Goal: Task Accomplishment & Management: Use online tool/utility

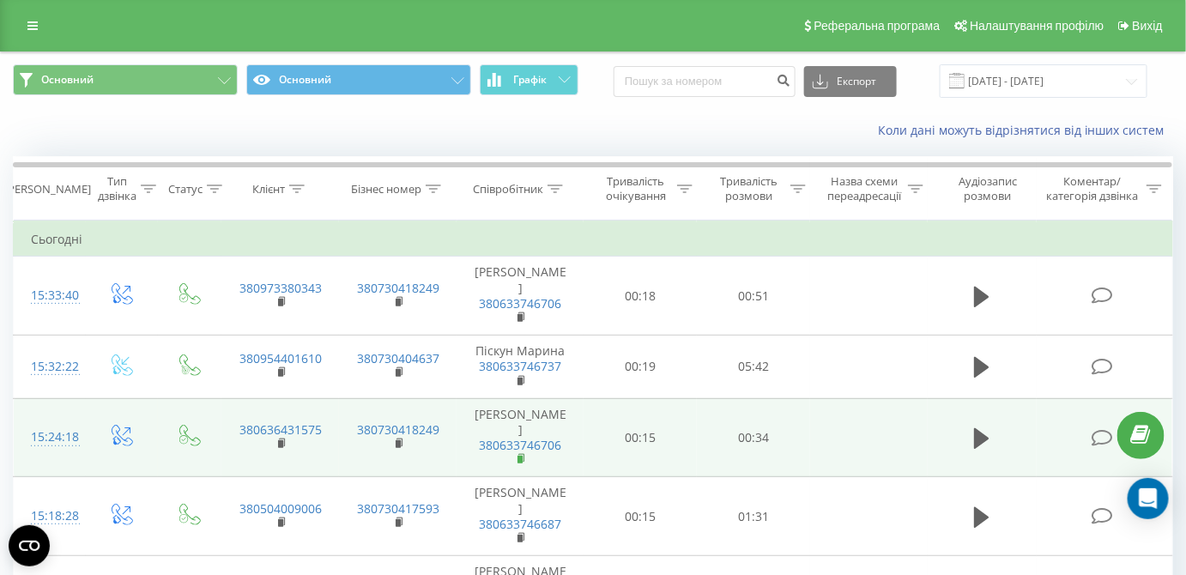
scroll to position [77, 0]
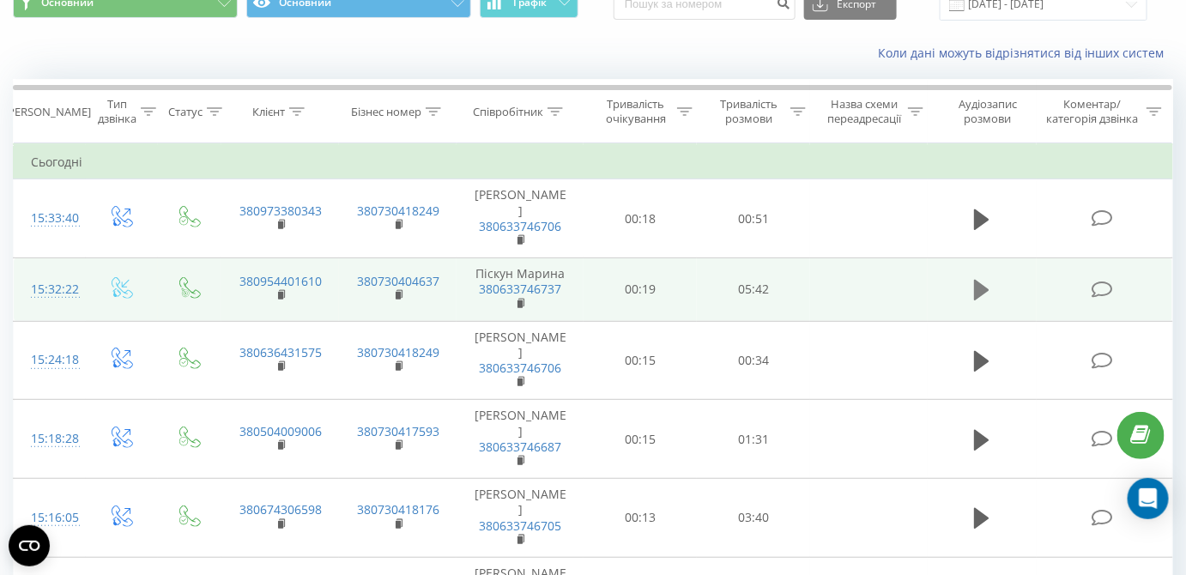
click at [982, 287] on icon at bounding box center [981, 290] width 15 height 21
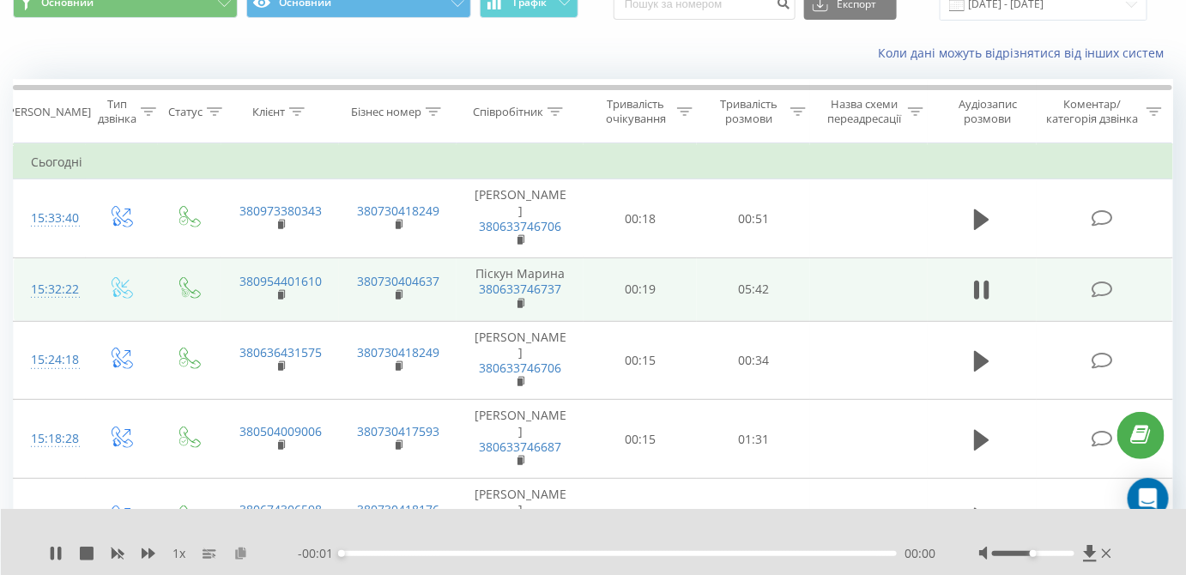
click at [239, 554] on icon at bounding box center [240, 553] width 15 height 12
click at [975, 293] on icon at bounding box center [977, 290] width 5 height 19
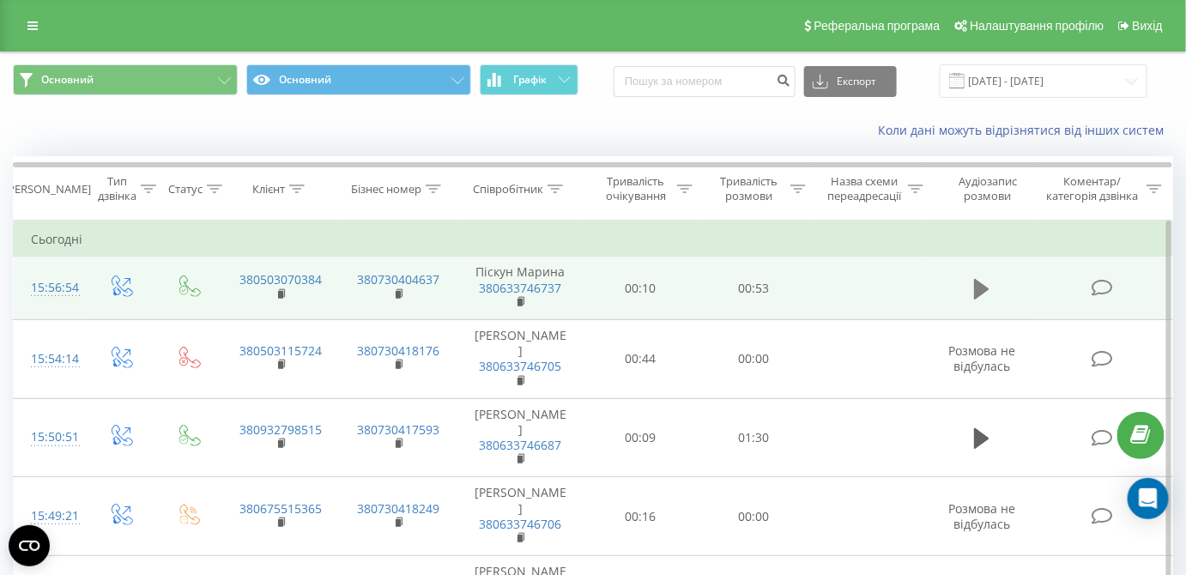
click at [979, 287] on icon at bounding box center [981, 288] width 15 height 21
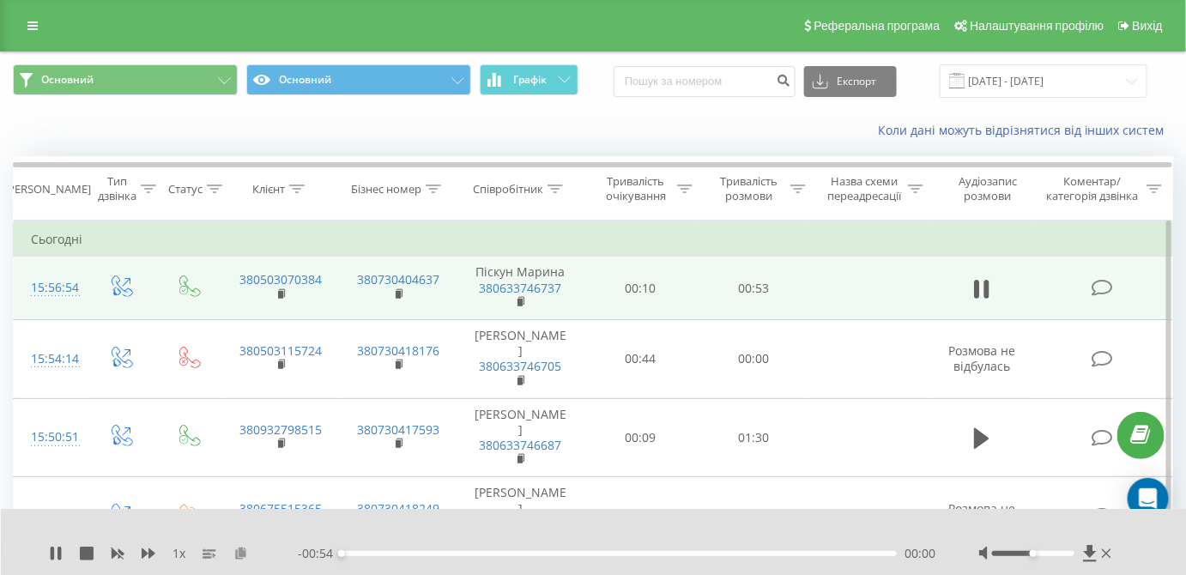
click at [237, 554] on icon at bounding box center [240, 553] width 15 height 12
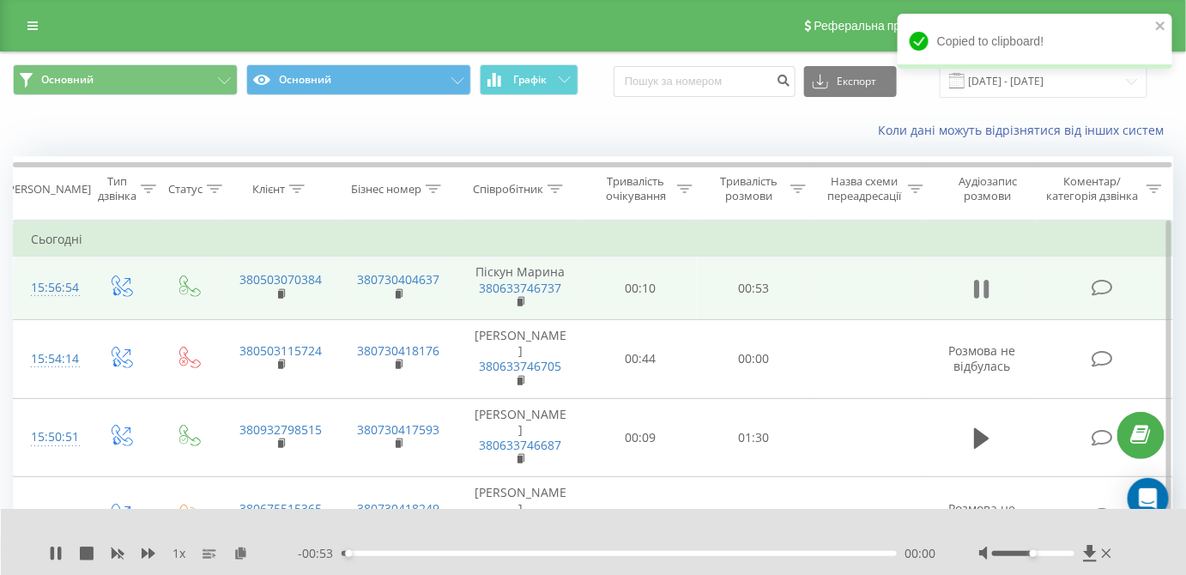
click at [976, 288] on icon at bounding box center [977, 289] width 5 height 19
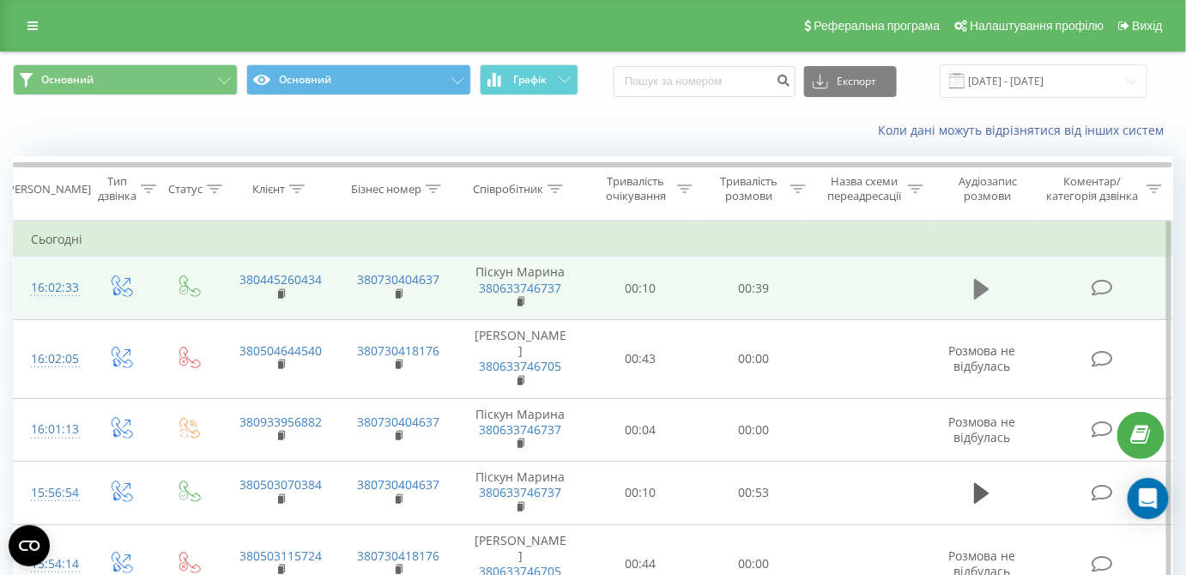
click at [985, 288] on icon at bounding box center [981, 288] width 15 height 21
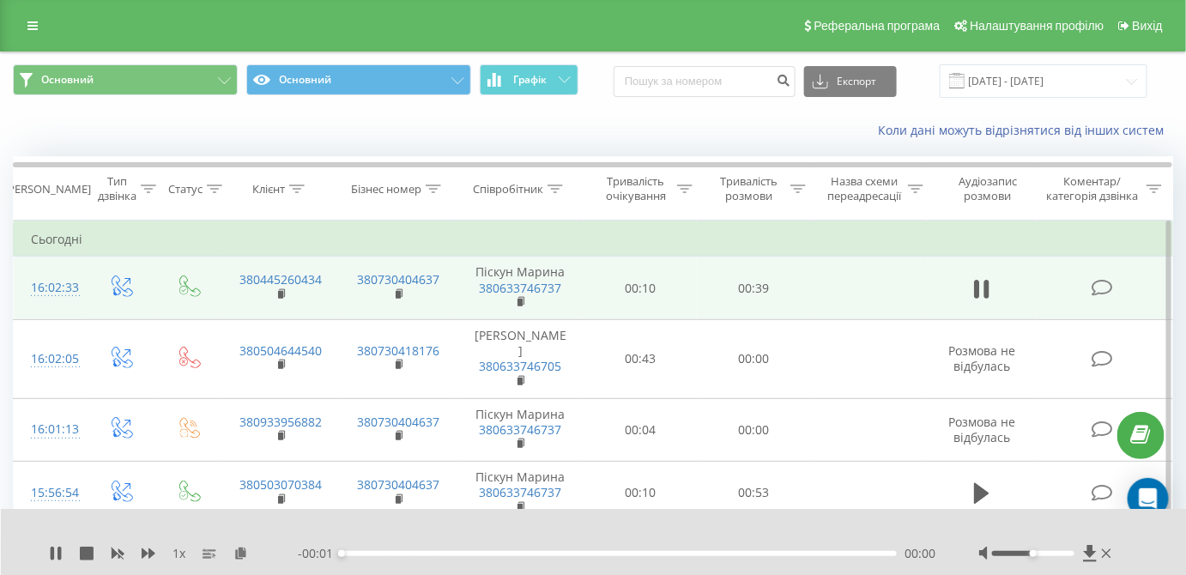
click at [680, 552] on div "00:00" at bounding box center [619, 553] width 555 height 5
click at [677, 552] on div "00:24" at bounding box center [619, 553] width 555 height 5
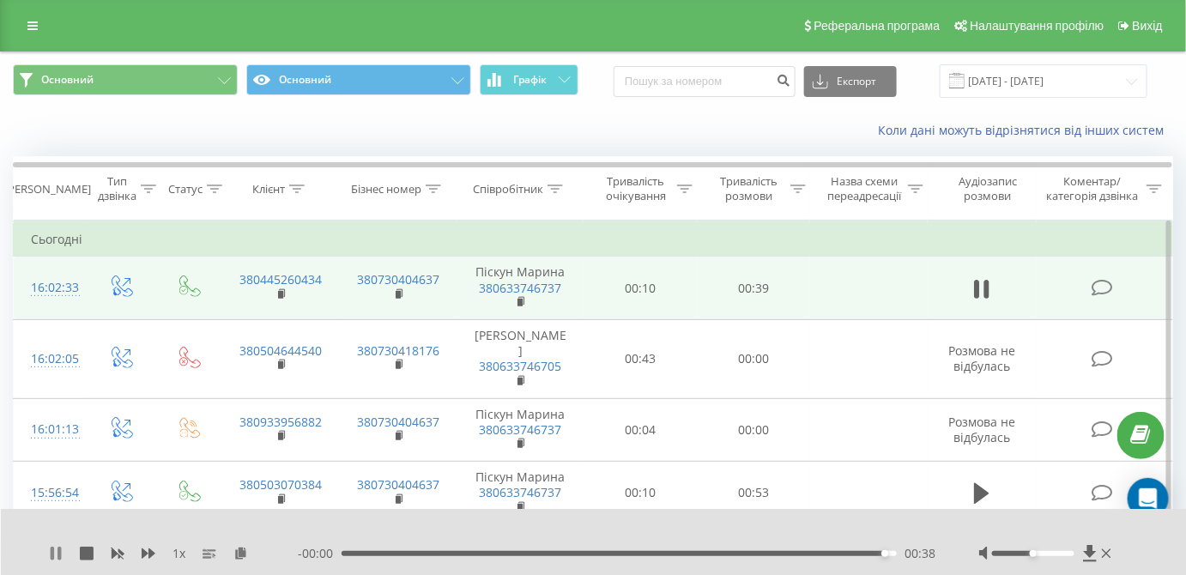
click at [50, 552] on icon at bounding box center [56, 554] width 14 height 14
click at [767, 551] on div "00:39" at bounding box center [619, 553] width 555 height 5
click at [45, 557] on div "1 x - 00:09 00:30 00:30" at bounding box center [594, 542] width 1186 height 66
click at [58, 549] on icon at bounding box center [56, 554] width 14 height 14
click at [757, 555] on div "00:32" at bounding box center [619, 553] width 555 height 5
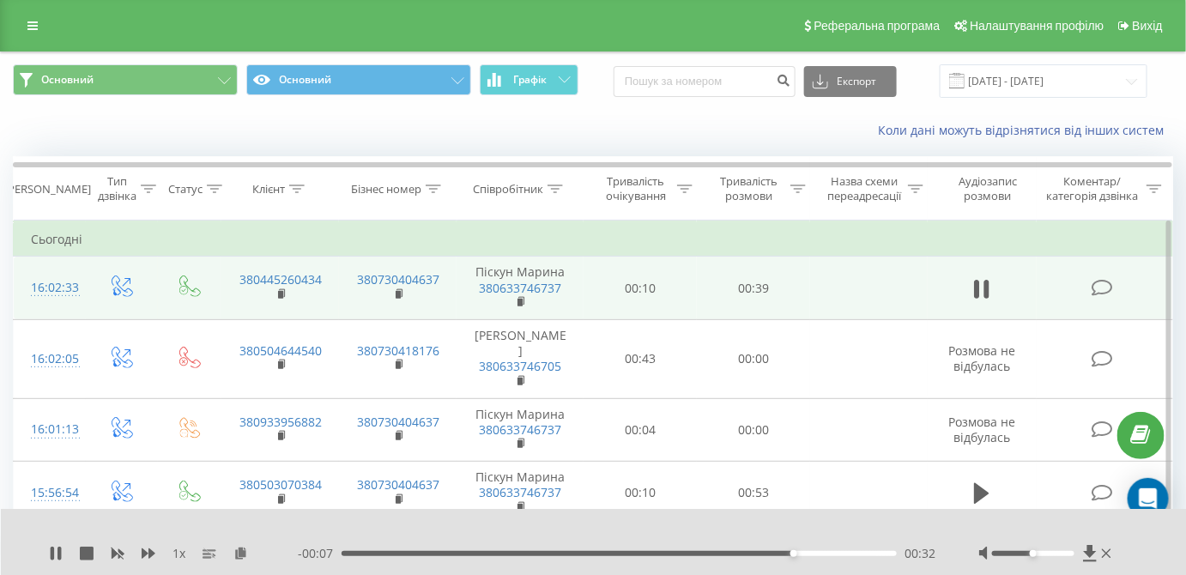
click at [736, 556] on div "- 00:07 00:32 00:32" at bounding box center [617, 553] width 639 height 17
click at [733, 555] on div "00:27" at bounding box center [619, 553] width 555 height 5
click at [706, 551] on div "00:26" at bounding box center [619, 553] width 555 height 5
click at [59, 551] on icon at bounding box center [59, 554] width 3 height 14
click at [279, 293] on rect at bounding box center [280, 295] width 5 height 8
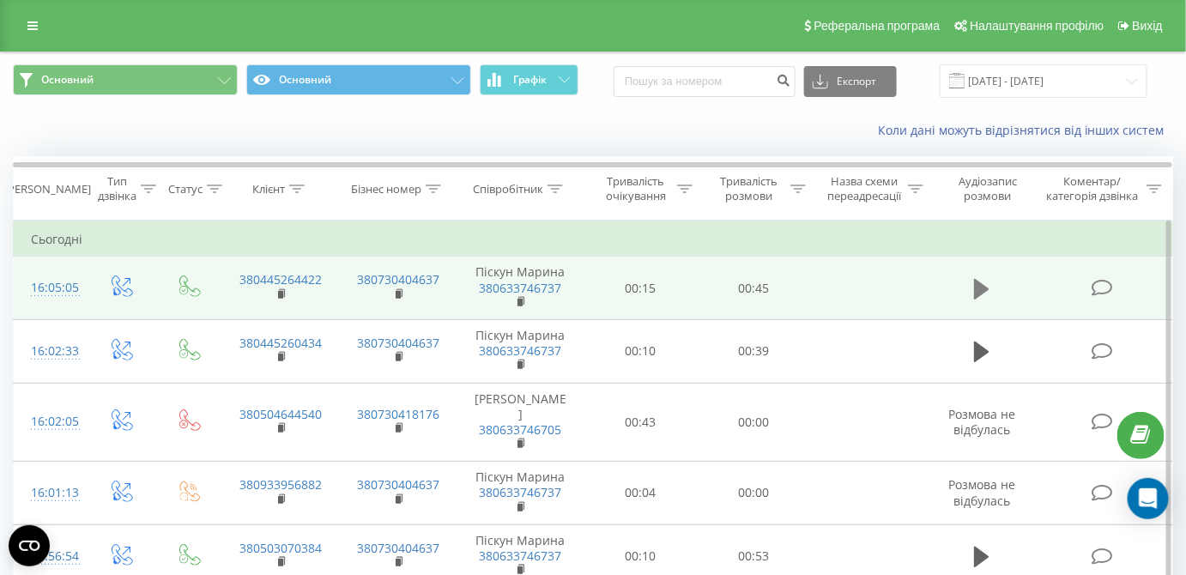
click at [977, 287] on icon at bounding box center [981, 288] width 15 height 21
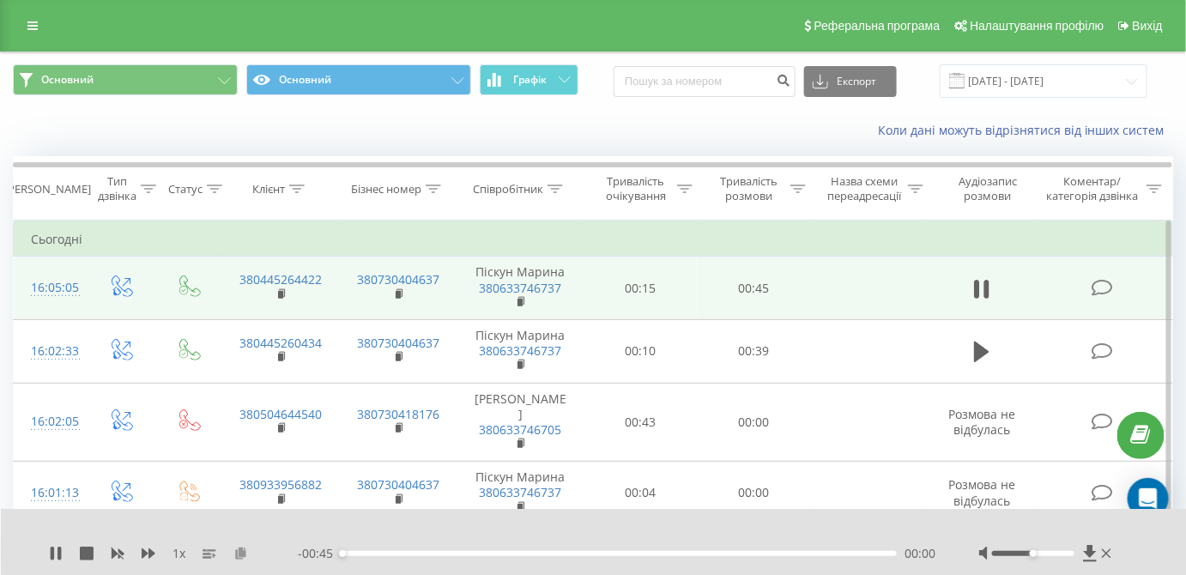
click at [240, 557] on icon at bounding box center [240, 553] width 15 height 12
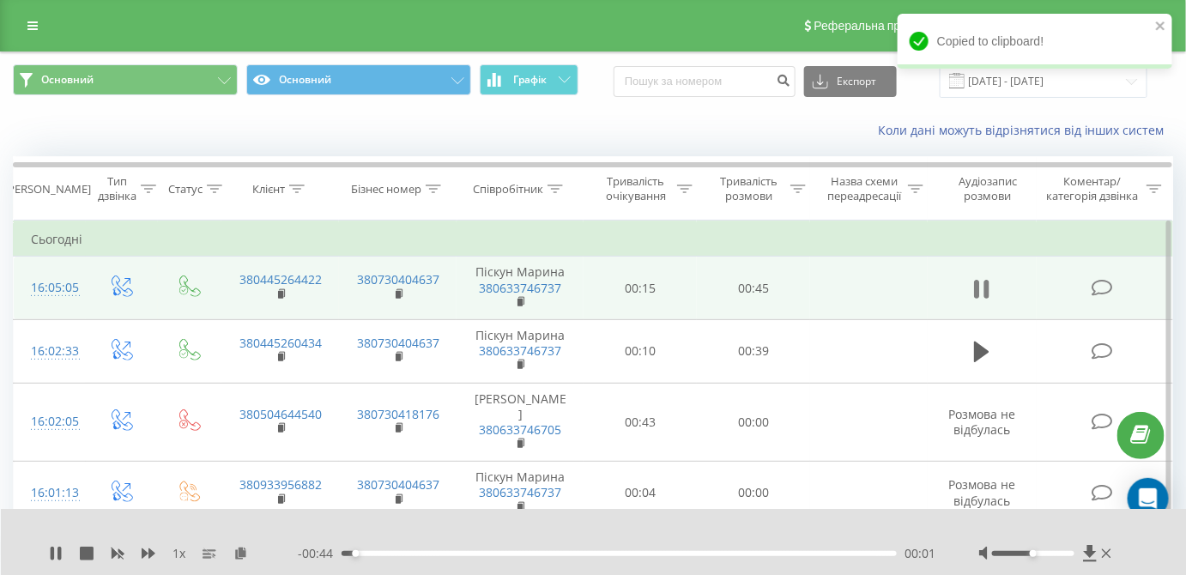
click at [985, 291] on icon at bounding box center [981, 289] width 15 height 24
click at [530, 80] on span "Графік" at bounding box center [529, 80] width 33 height 12
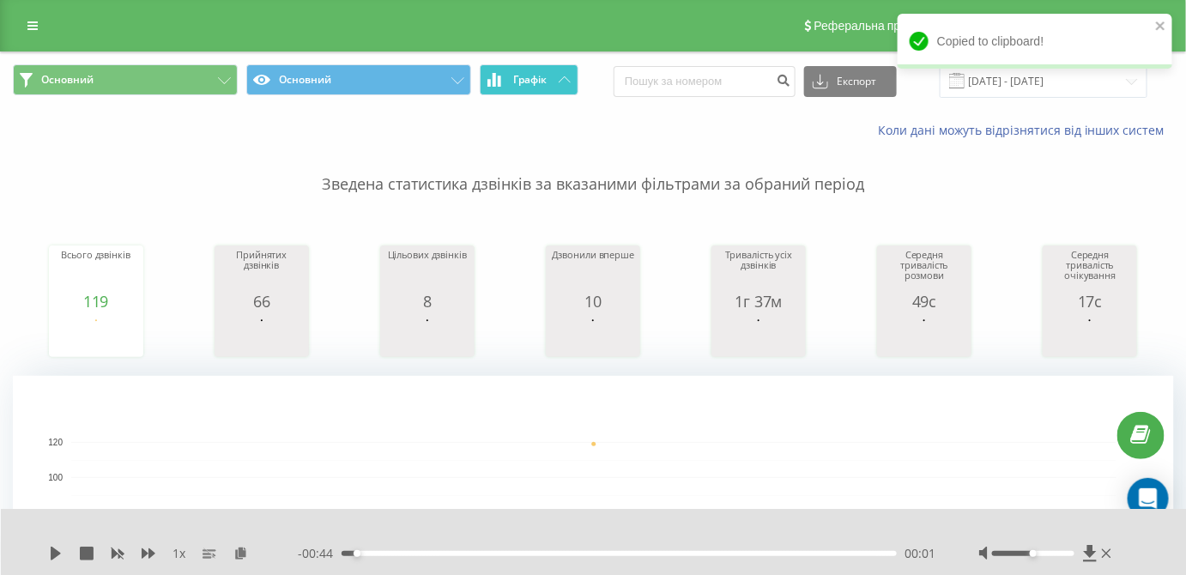
click at [537, 82] on span "Графік" at bounding box center [529, 80] width 33 height 12
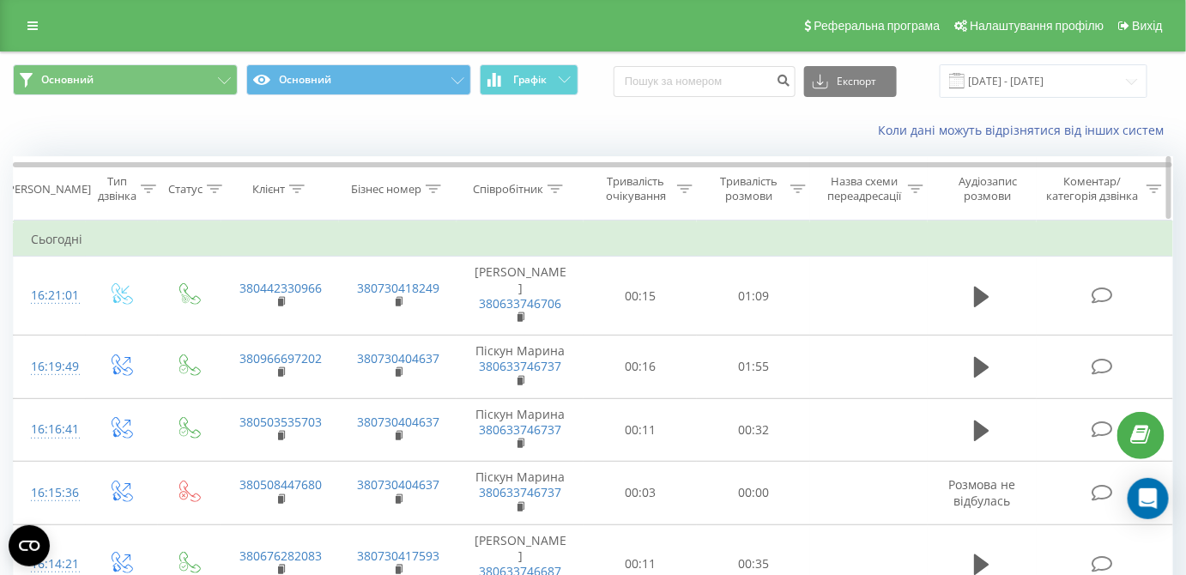
click at [556, 192] on div at bounding box center [555, 189] width 15 height 15
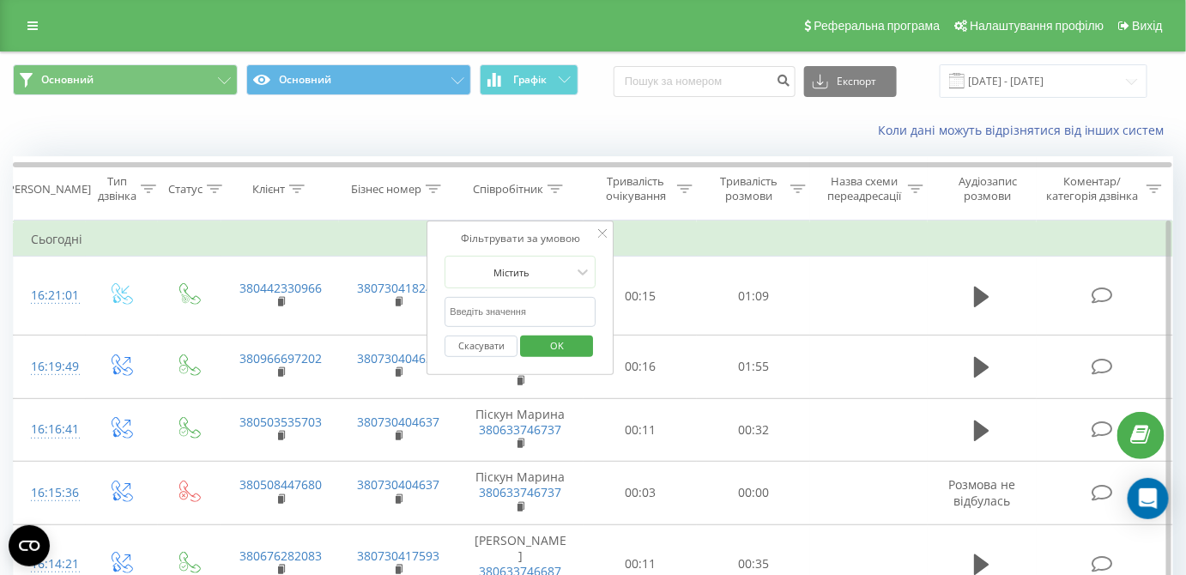
click at [528, 306] on input "text" at bounding box center [521, 312] width 151 height 30
type input "піс"
click at [552, 340] on span "OK" at bounding box center [557, 345] width 48 height 27
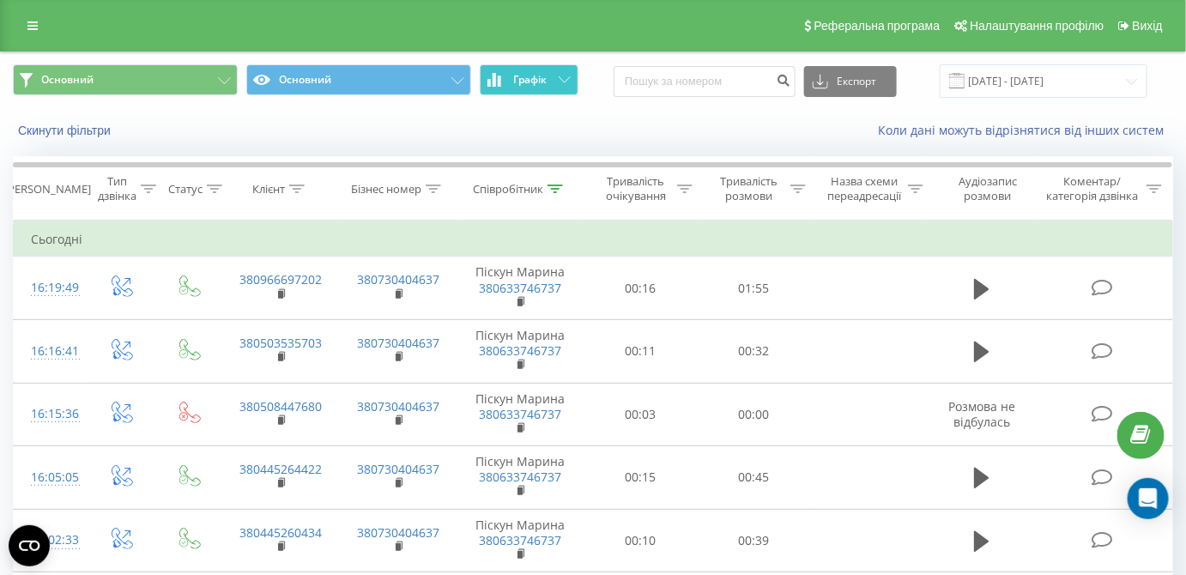
click at [534, 77] on span "Графік" at bounding box center [529, 80] width 33 height 12
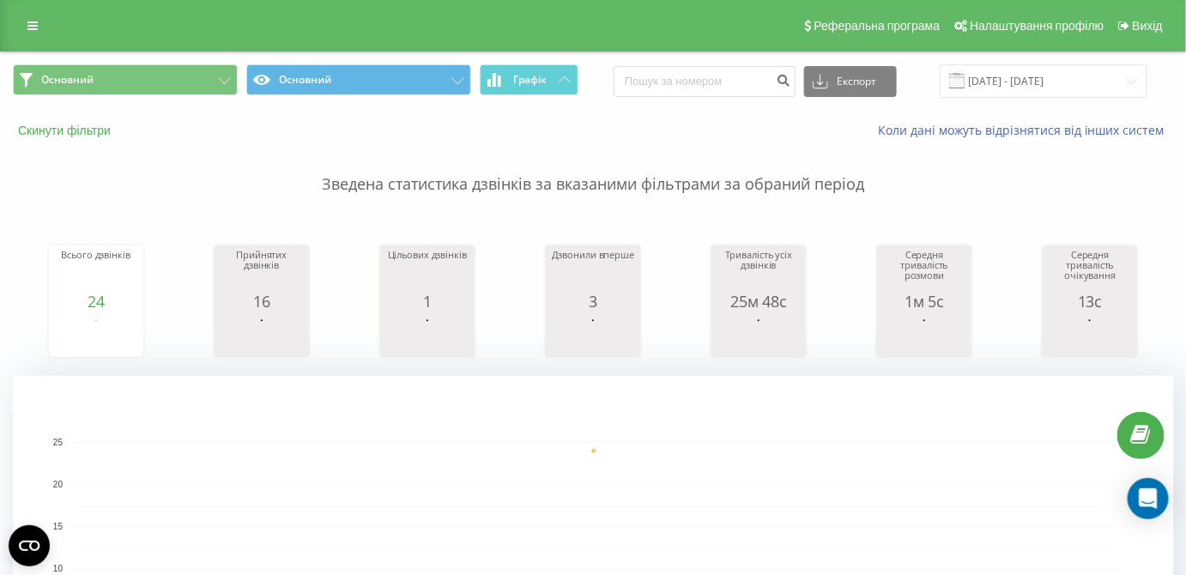
click at [87, 126] on button "Скинути фільтри" at bounding box center [66, 130] width 106 height 15
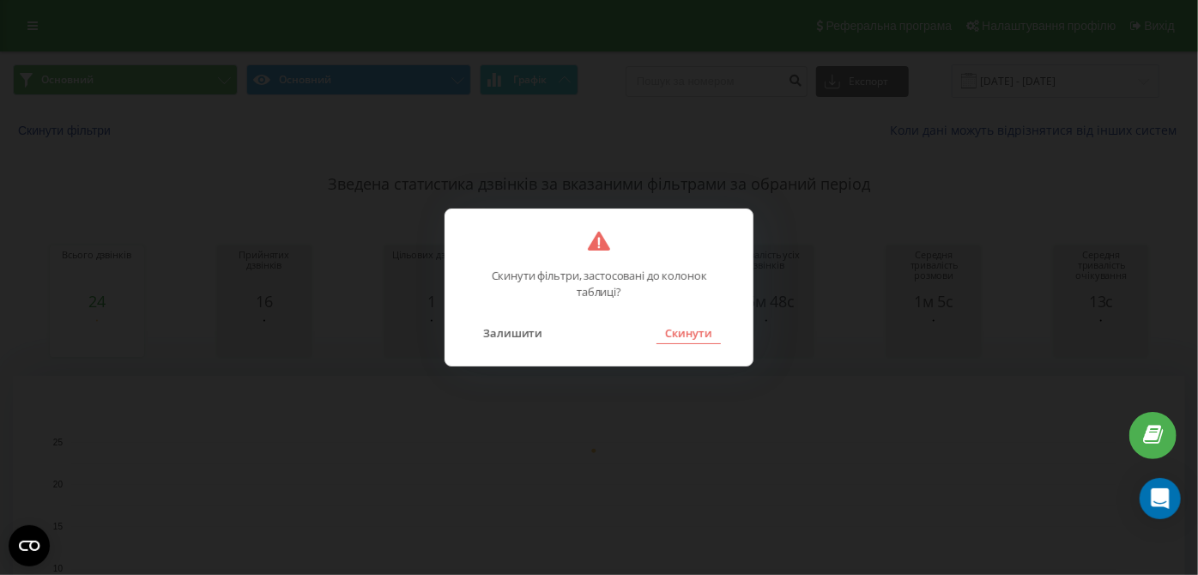
click at [700, 338] on button "Скинути" at bounding box center [689, 333] width 64 height 22
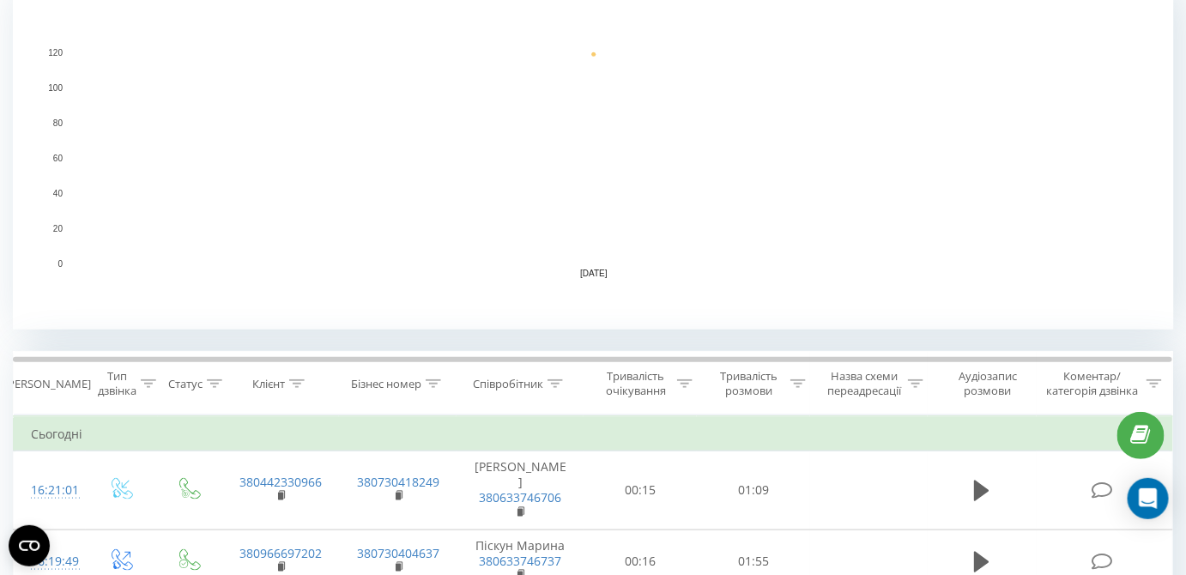
scroll to position [702, 0]
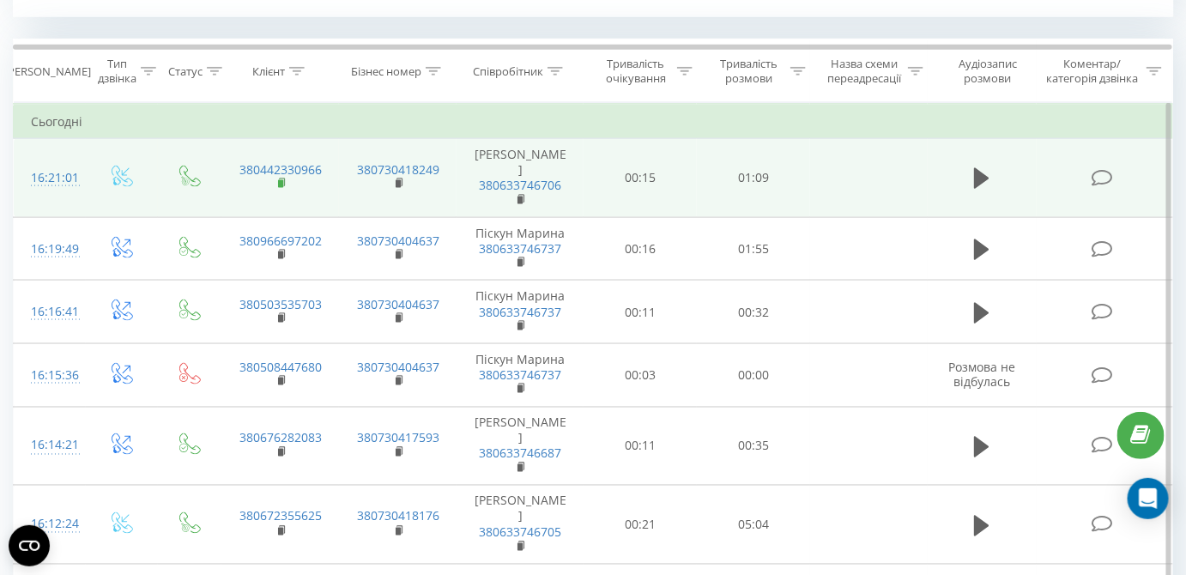
click at [281, 181] on rect at bounding box center [280, 184] width 5 height 8
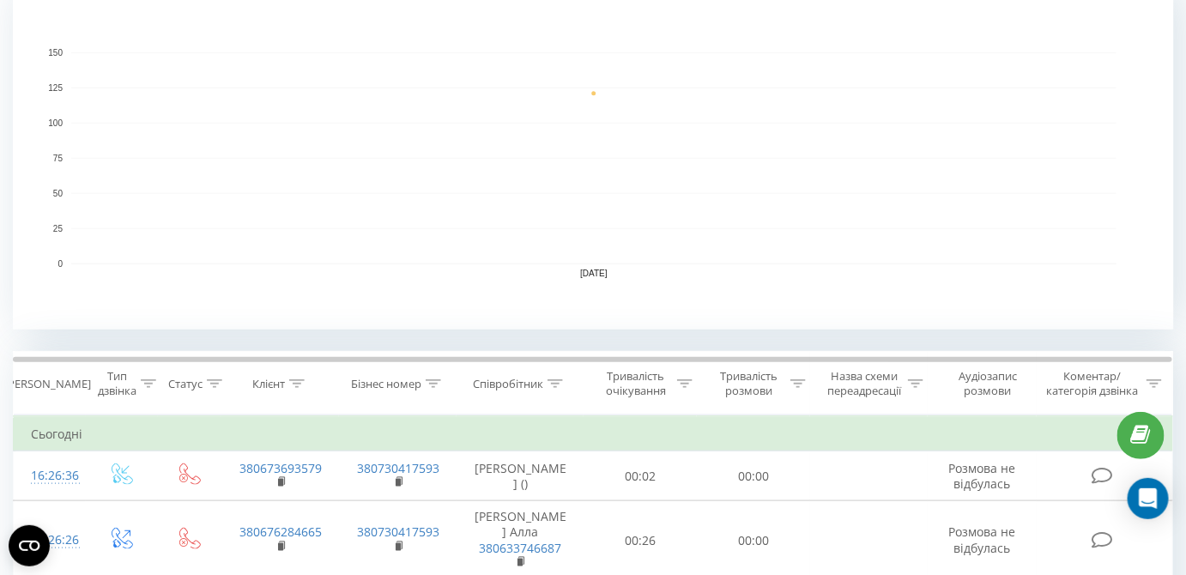
scroll to position [624, 0]
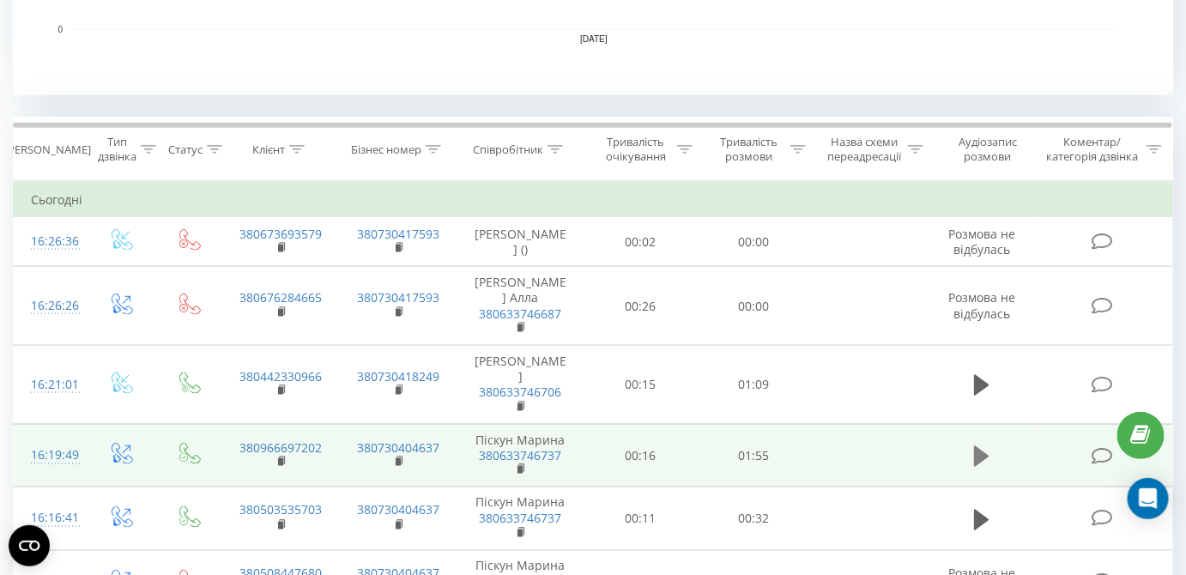
click at [979, 446] on icon at bounding box center [981, 456] width 15 height 21
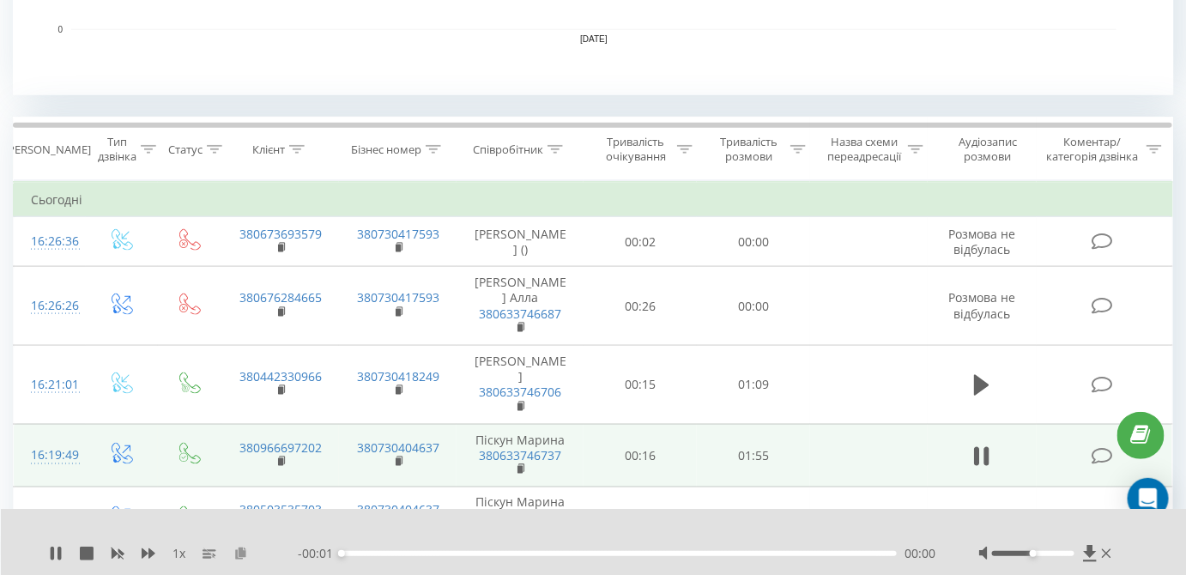
click at [237, 550] on icon at bounding box center [240, 553] width 15 height 12
click at [979, 447] on icon at bounding box center [977, 456] width 5 height 19
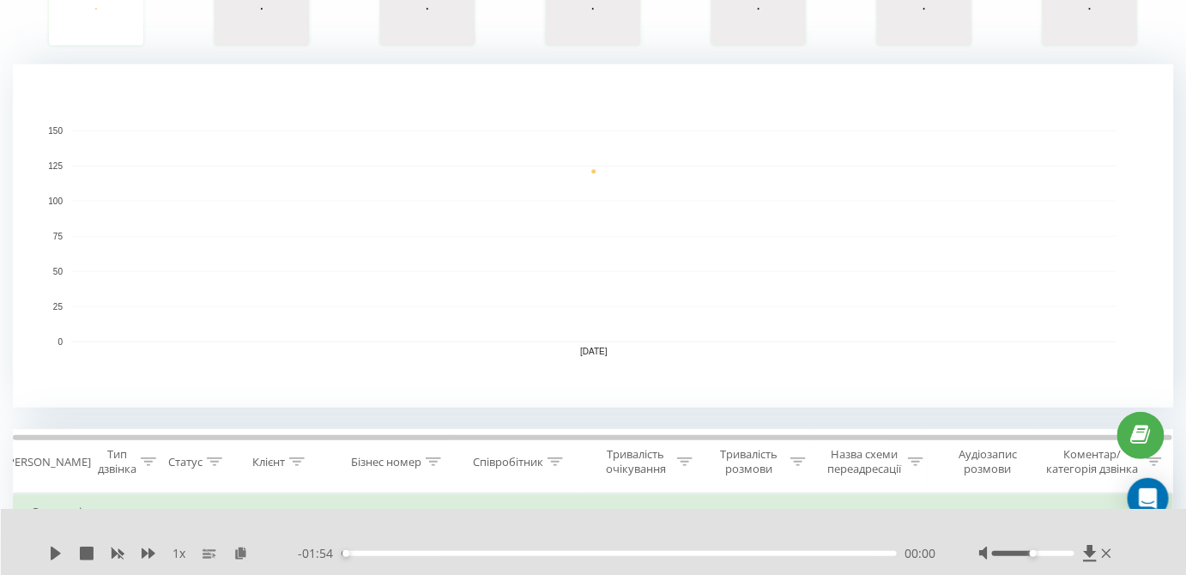
scroll to position [0, 0]
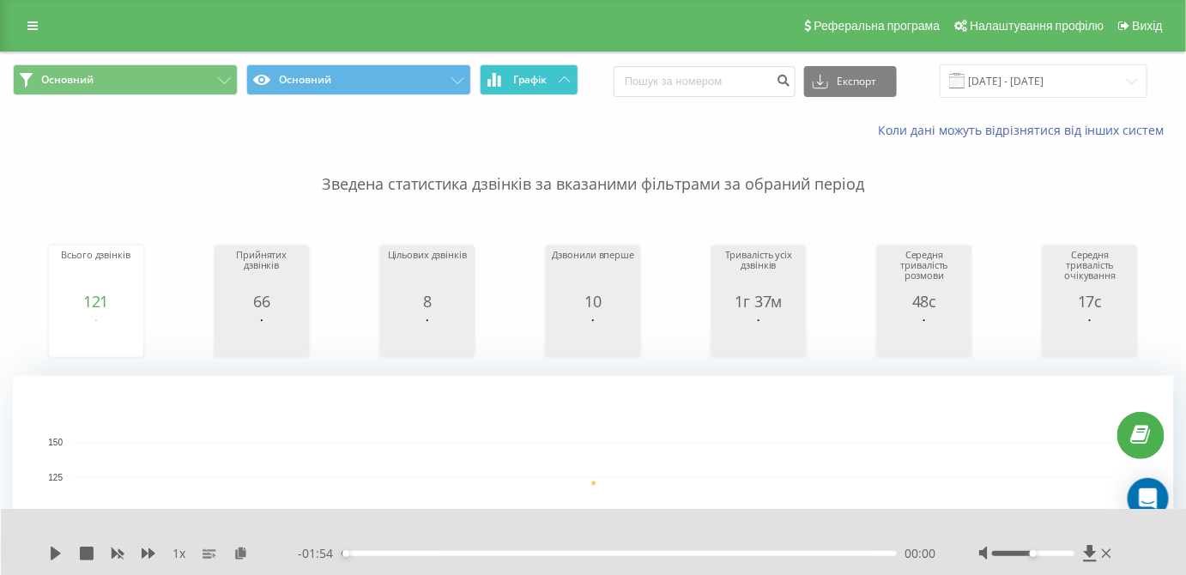
click at [540, 85] on span "Графік" at bounding box center [529, 80] width 33 height 12
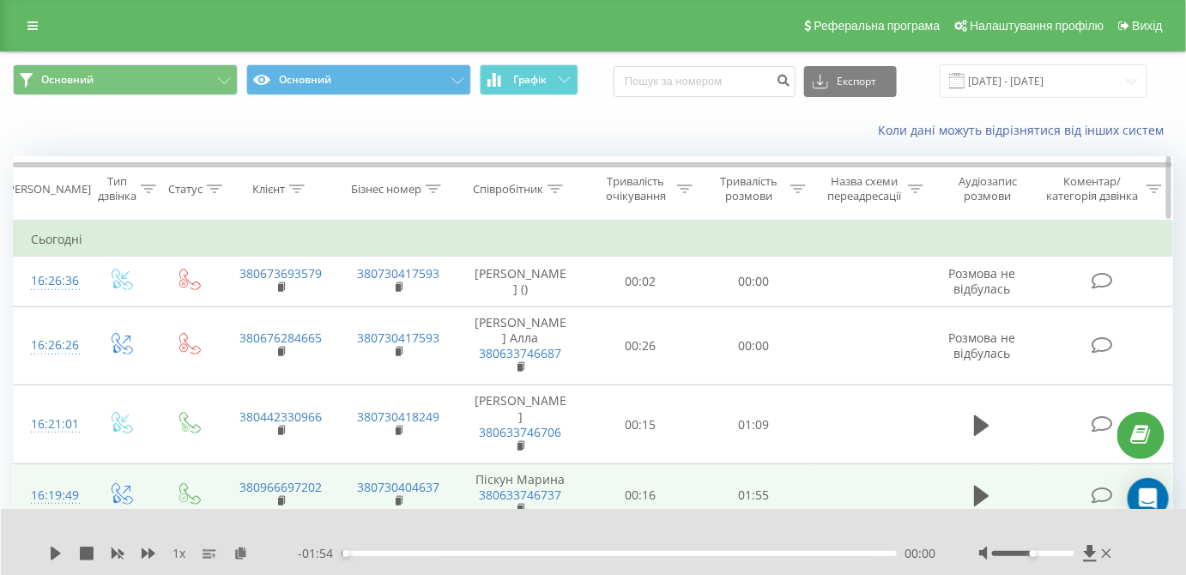
click at [562, 184] on div at bounding box center [555, 189] width 15 height 15
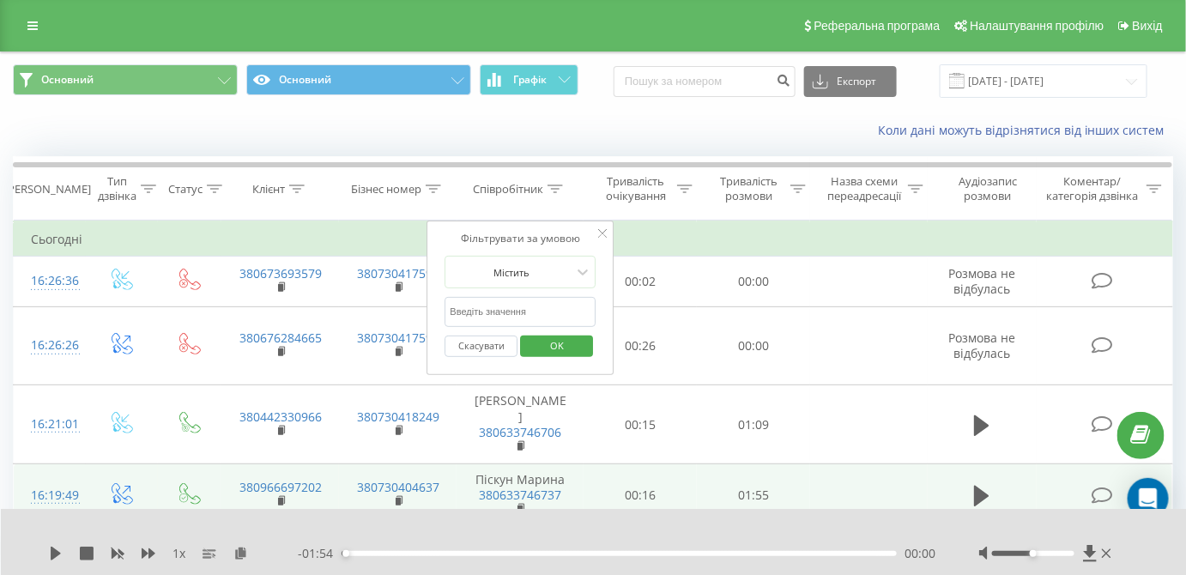
click at [530, 303] on input "text" at bounding box center [521, 312] width 151 height 30
type input "піс"
click at [549, 342] on span "OK" at bounding box center [557, 345] width 48 height 27
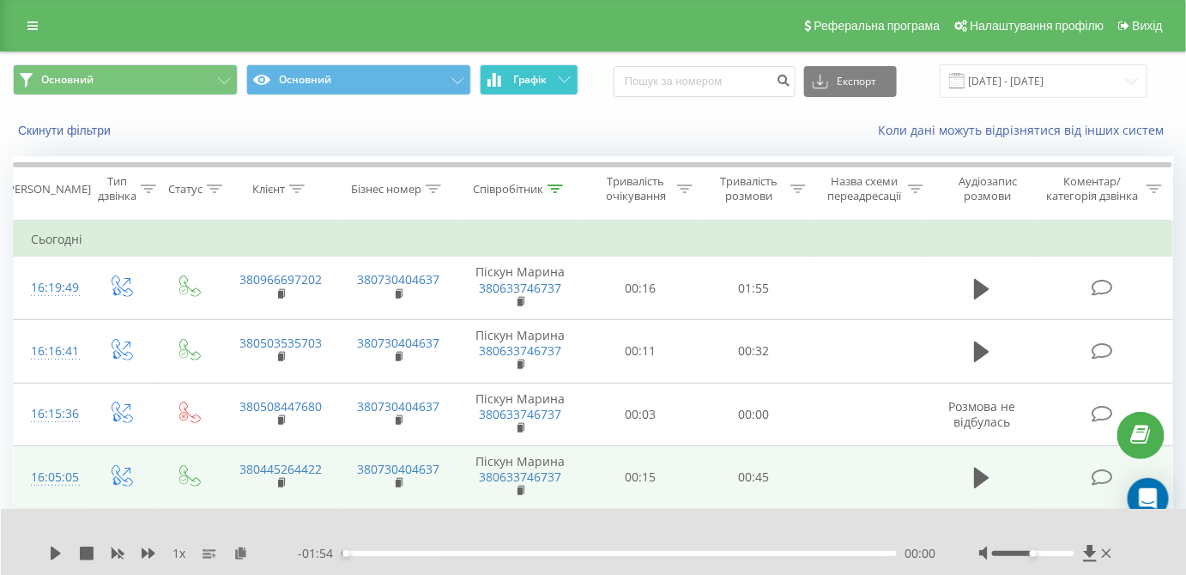
click at [522, 78] on span "Графік" at bounding box center [529, 80] width 33 height 12
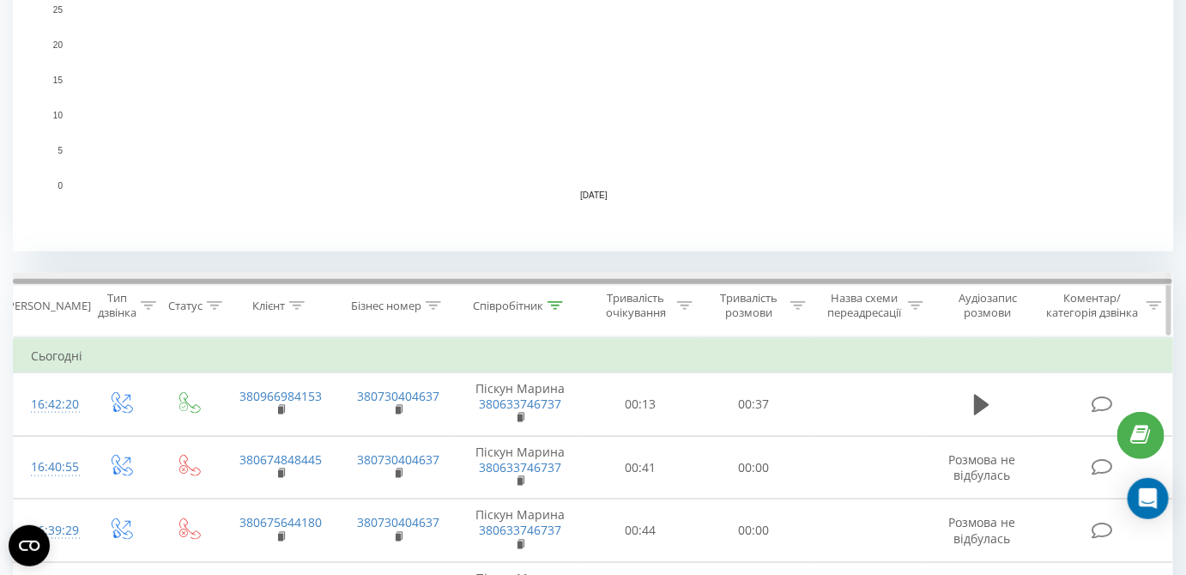
scroll to position [702, 0]
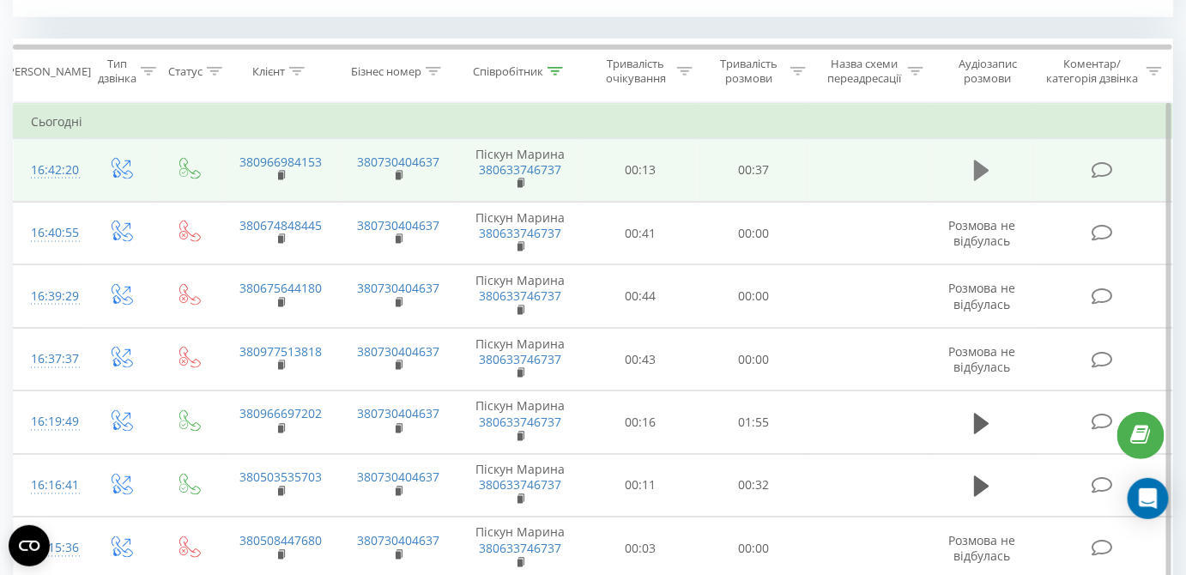
click at [977, 169] on icon at bounding box center [981, 171] width 15 height 21
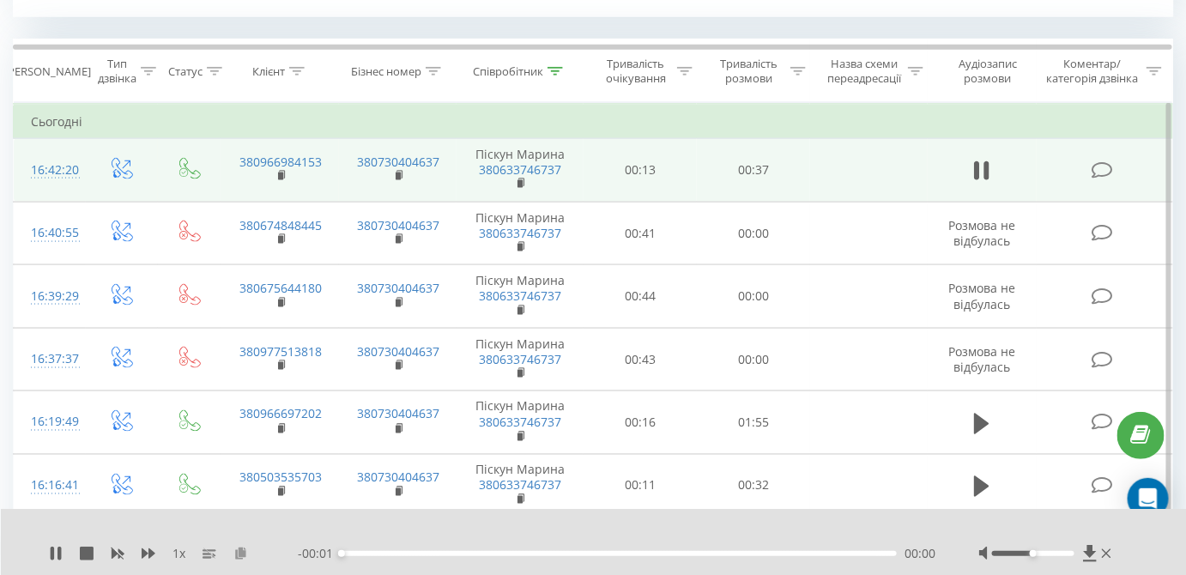
click at [243, 553] on icon at bounding box center [240, 553] width 15 height 12
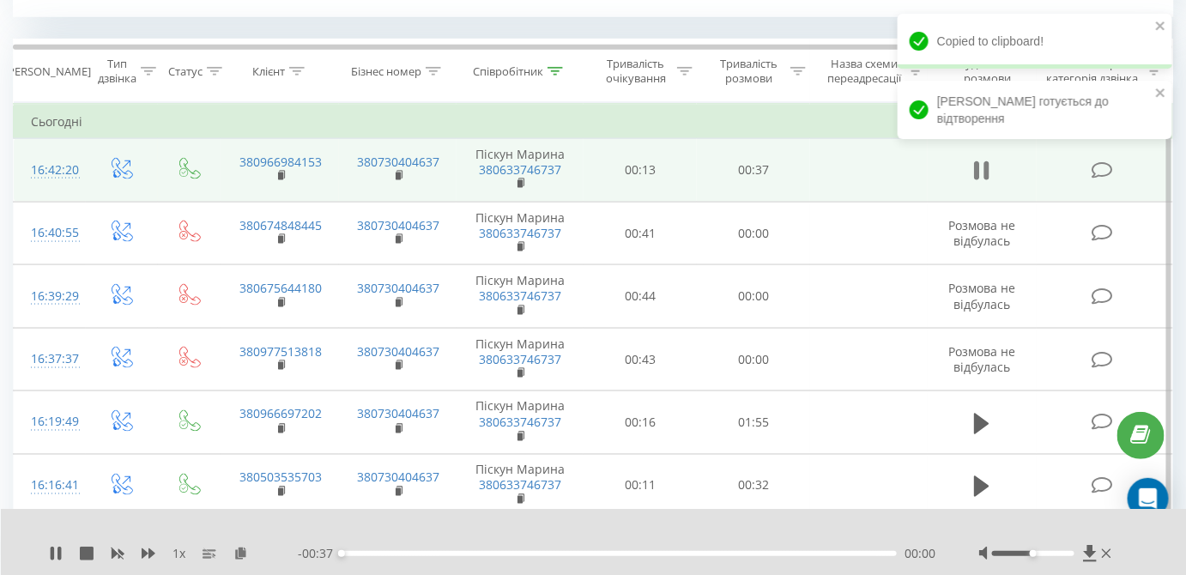
click at [979, 172] on icon at bounding box center [977, 170] width 5 height 19
